Goal: Transaction & Acquisition: Purchase product/service

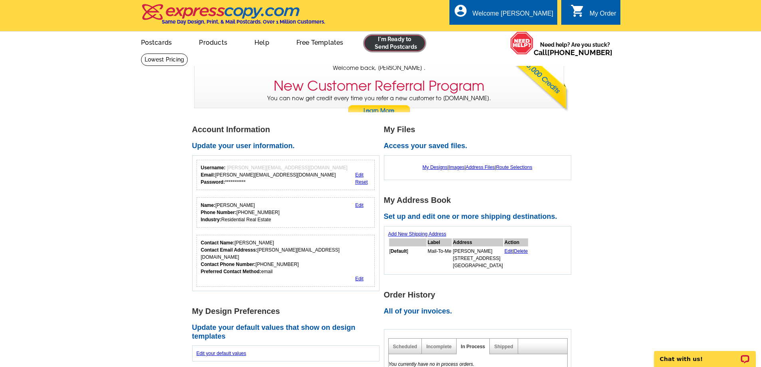
click at [390, 42] on link at bounding box center [394, 43] width 61 height 16
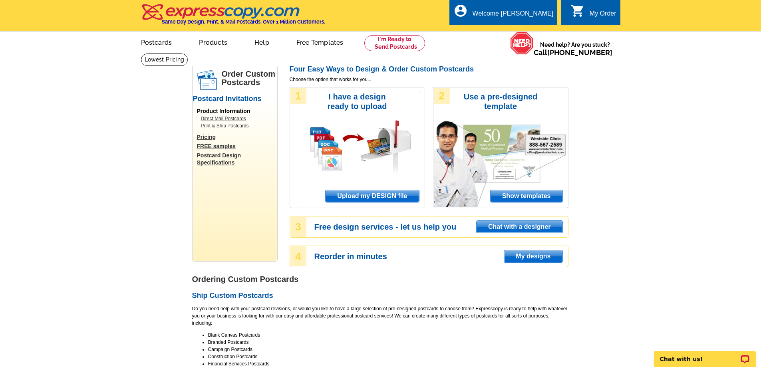
click at [359, 197] on span "Upload my DESIGN file" at bounding box center [372, 196] width 93 height 12
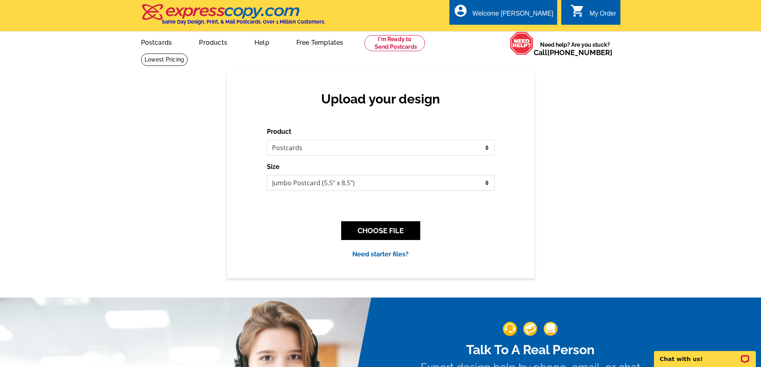
click at [333, 187] on select "Jumbo Postcard (5.5" x 8.5") Regular Postcard (4.25" x 5.6") Panoramic Postcard…" at bounding box center [381, 183] width 228 height 16
select select "1"
click at [267, 175] on select "Jumbo Postcard (5.5" x 8.5") Regular Postcard (4.25" x 5.6") Panoramic Postcard…" at bounding box center [381, 183] width 228 height 16
click at [377, 230] on button "CHOOSE FILE" at bounding box center [380, 230] width 79 height 19
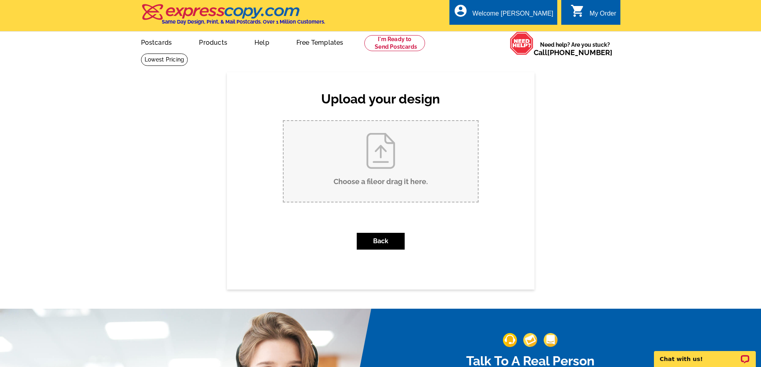
click at [377, 162] on input "Choose a file or drag it here ." at bounding box center [381, 161] width 194 height 81
type input "C:\fakepath\JL postcard.pdf"
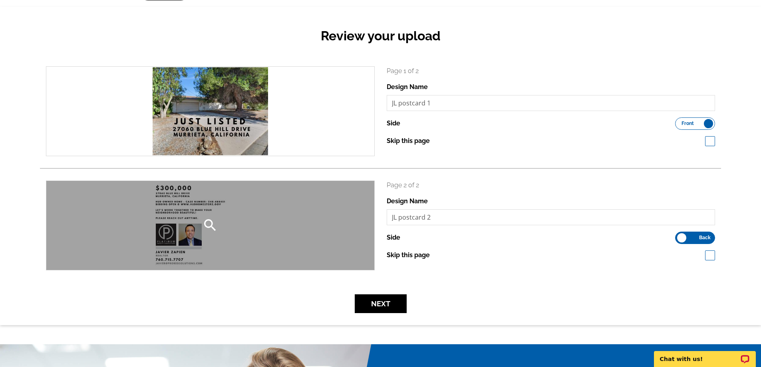
scroll to position [80, 0]
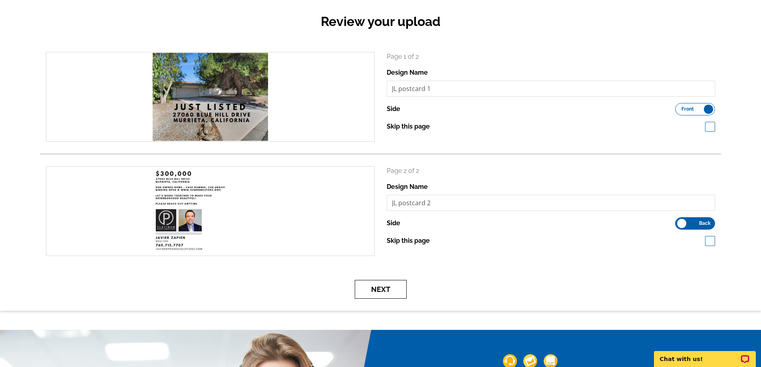
click at [373, 292] on button "Next" at bounding box center [381, 289] width 52 height 19
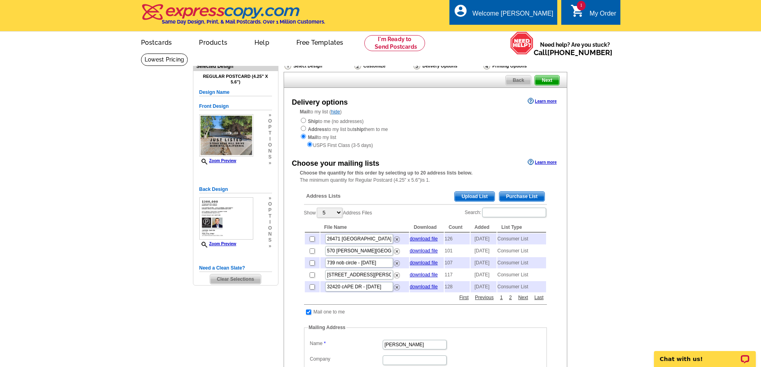
scroll to position [40, 0]
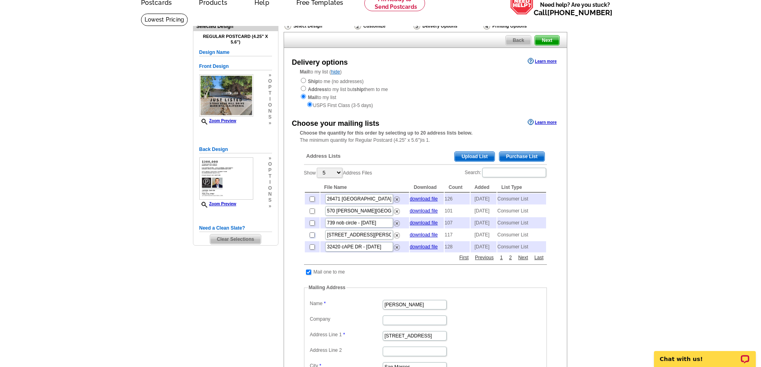
click at [313, 238] on input "checkbox" at bounding box center [312, 234] width 5 height 5
checkbox input "true"
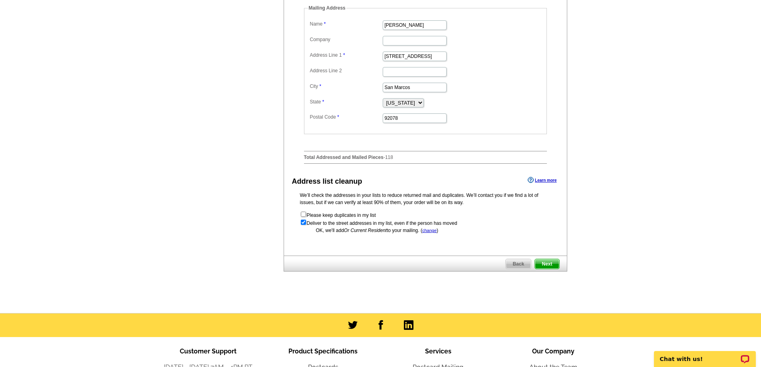
scroll to position [359, 0]
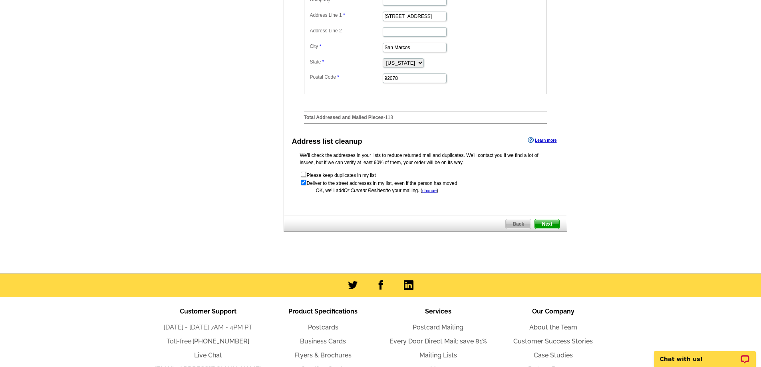
click at [545, 229] on span "Next" at bounding box center [547, 224] width 24 height 10
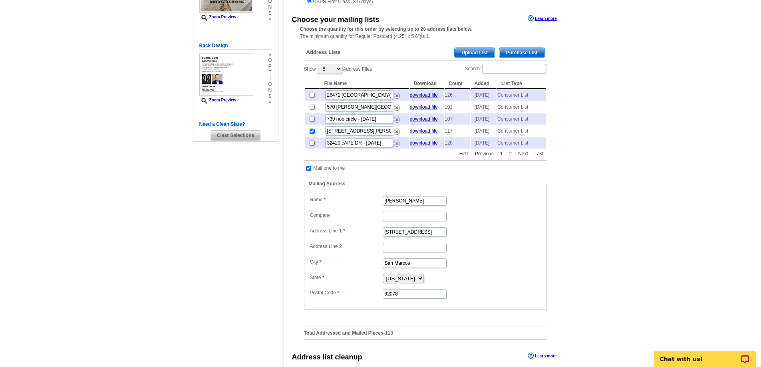
scroll to position [129, 0]
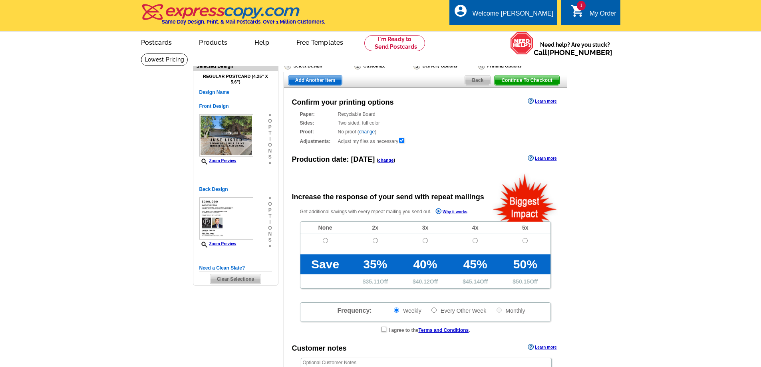
radio input "false"
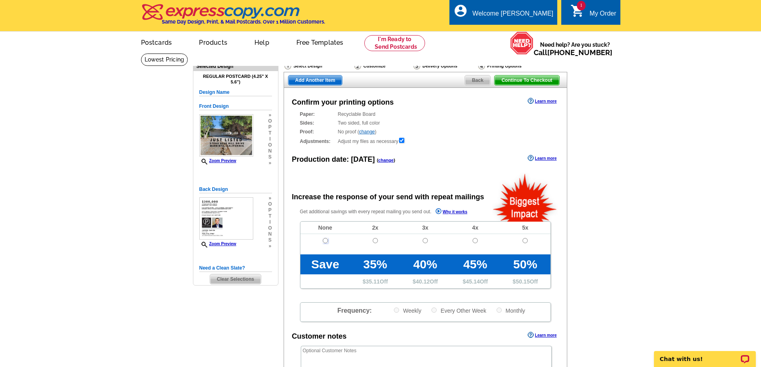
click at [324, 241] on input "radio" at bounding box center [325, 240] width 5 height 5
radio input "true"
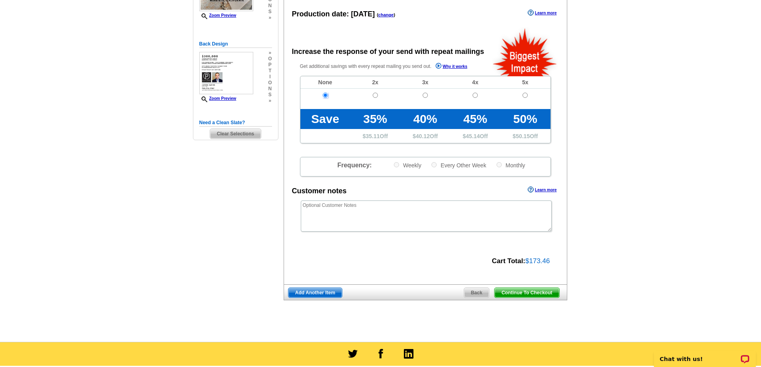
scroll to position [160, 0]
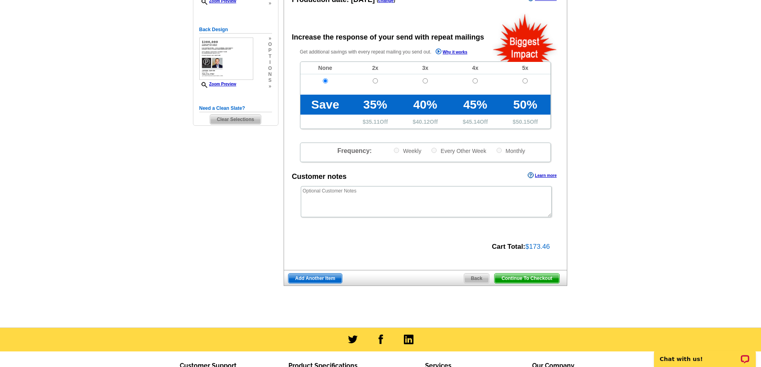
click at [519, 280] on span "Continue To Checkout" at bounding box center [526, 279] width 64 height 10
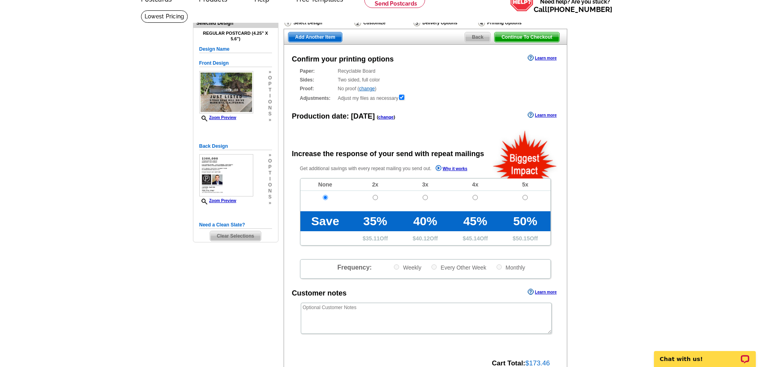
scroll to position [40, 0]
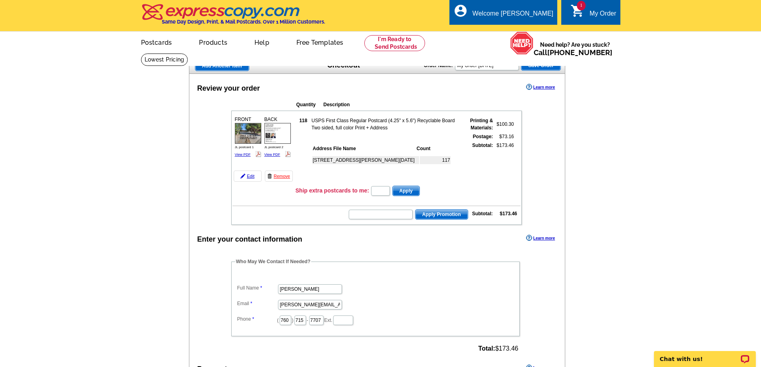
click at [389, 218] on input "text" at bounding box center [381, 215] width 64 height 10
type input "[DATE]"
click at [427, 215] on span "Apply Promotion" at bounding box center [441, 215] width 52 height 10
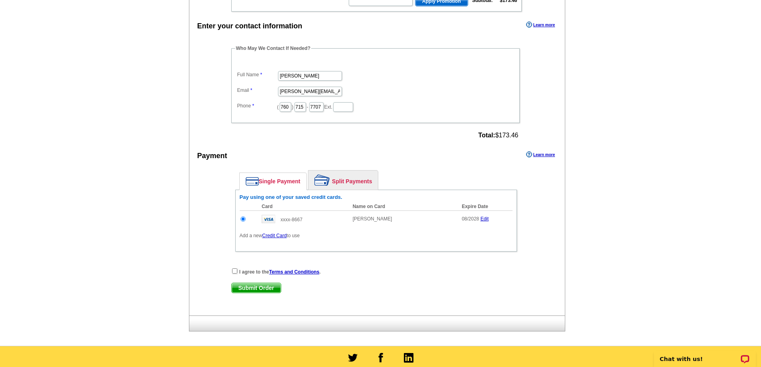
scroll to position [240, 0]
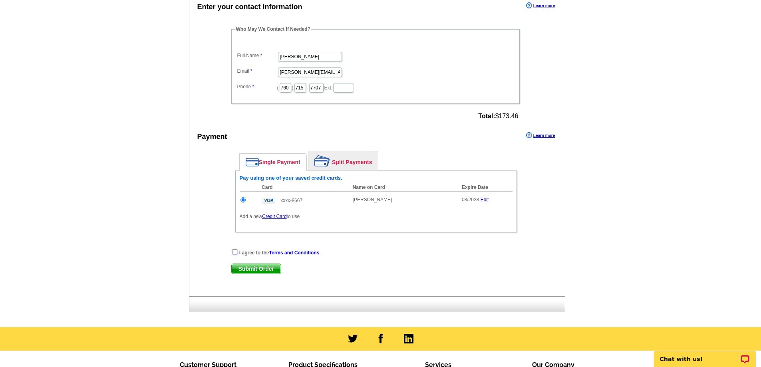
click at [234, 254] on input "checkbox" at bounding box center [234, 251] width 5 height 5
checkbox input "true"
click at [254, 269] on span "Submit Order" at bounding box center [256, 269] width 49 height 10
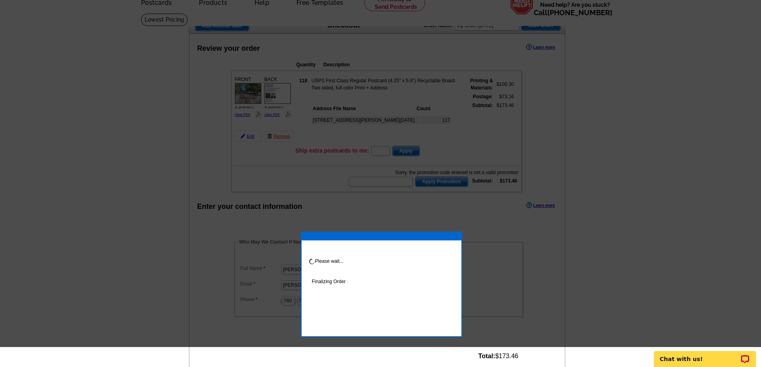
scroll to position [0, 0]
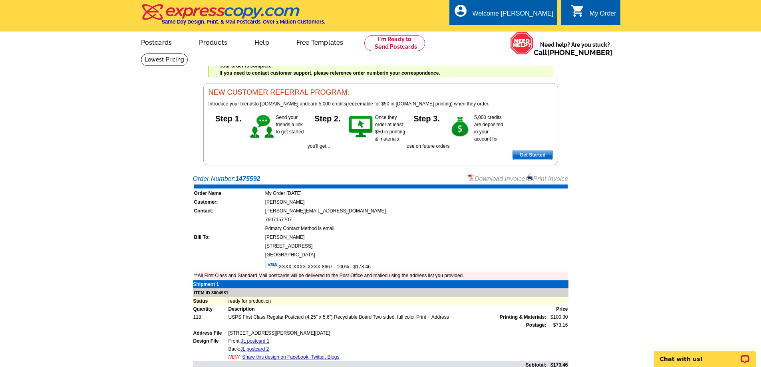
click at [487, 178] on link "Download Invoice" at bounding box center [496, 178] width 57 height 7
